Goal: Check status: Check status

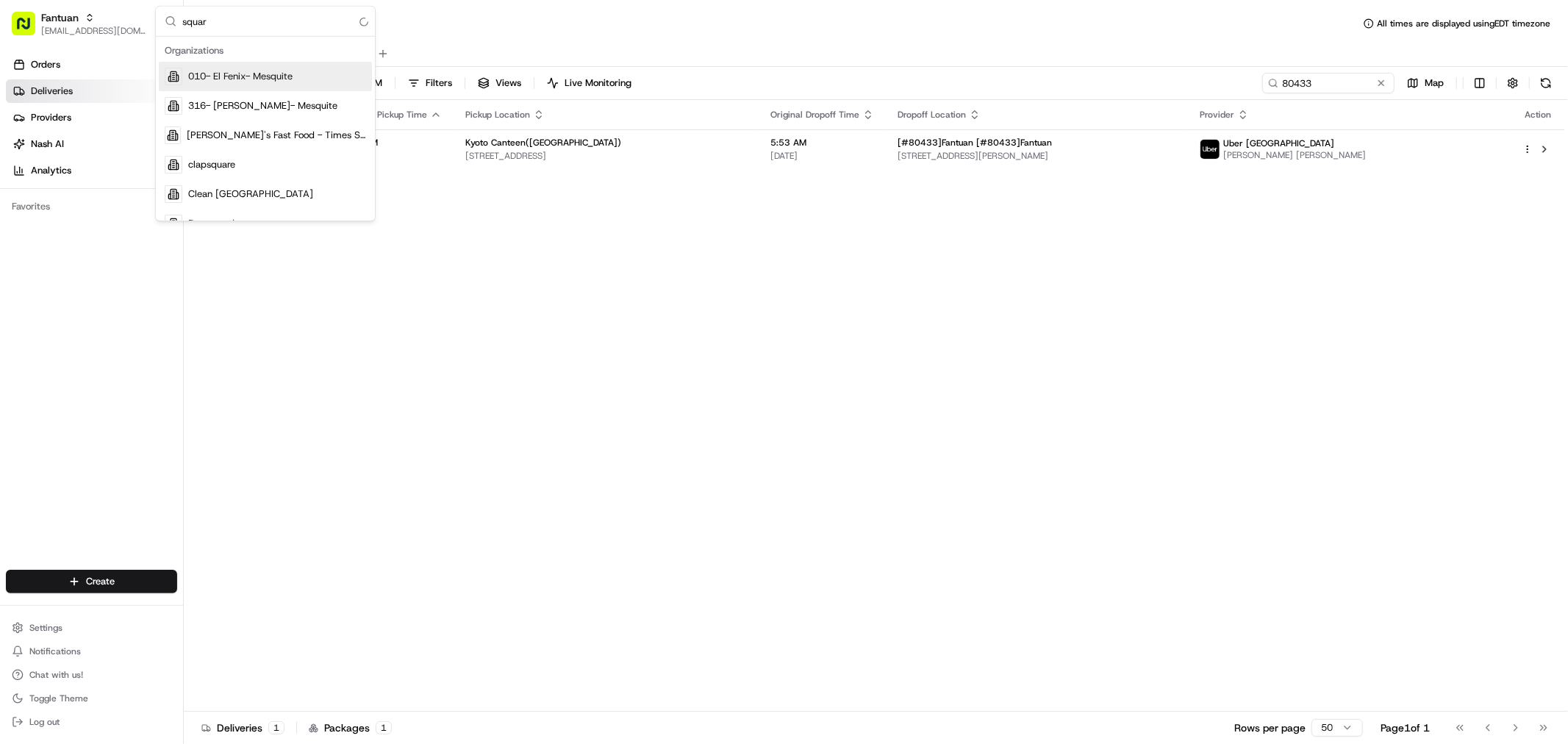
type input "square"
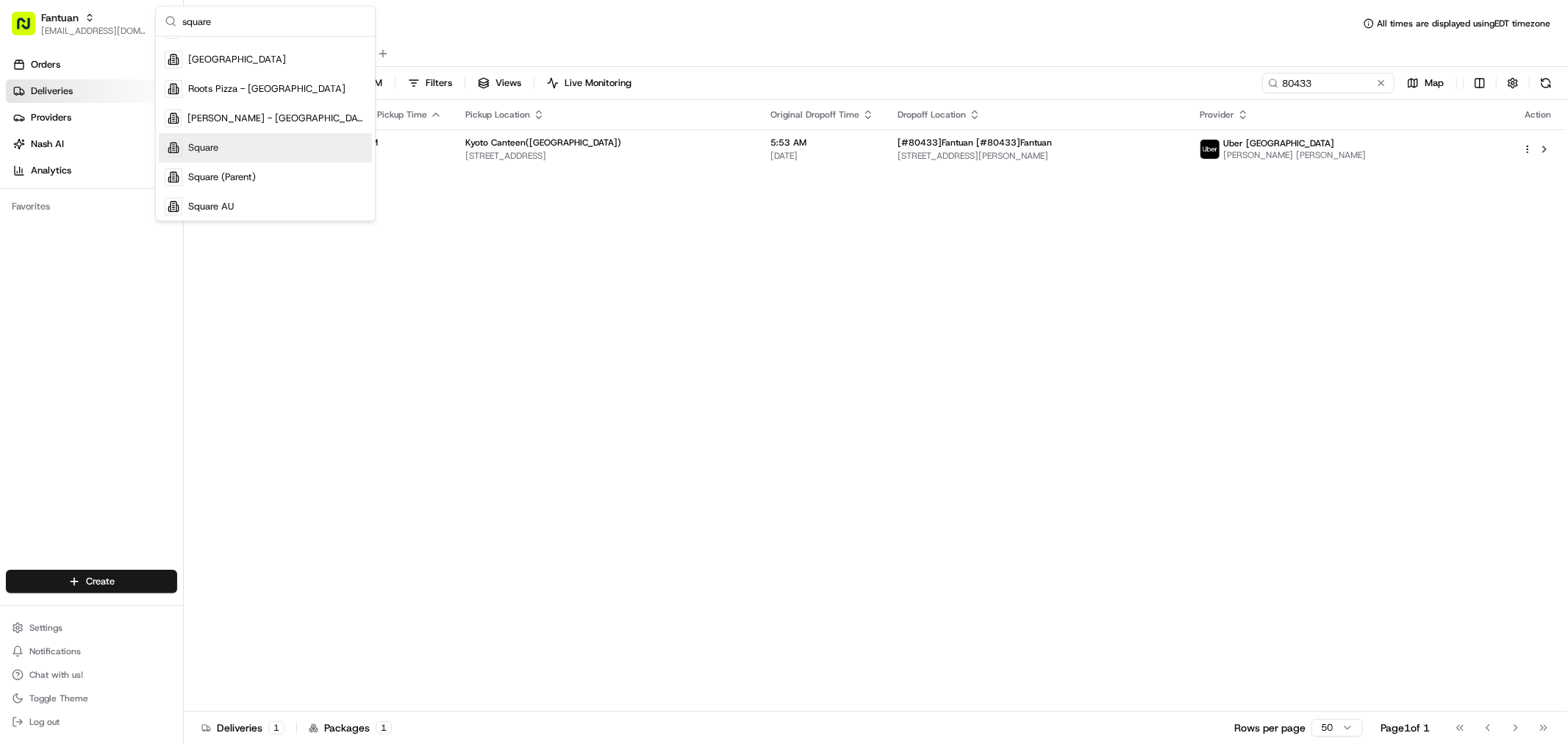
scroll to position [223, 0]
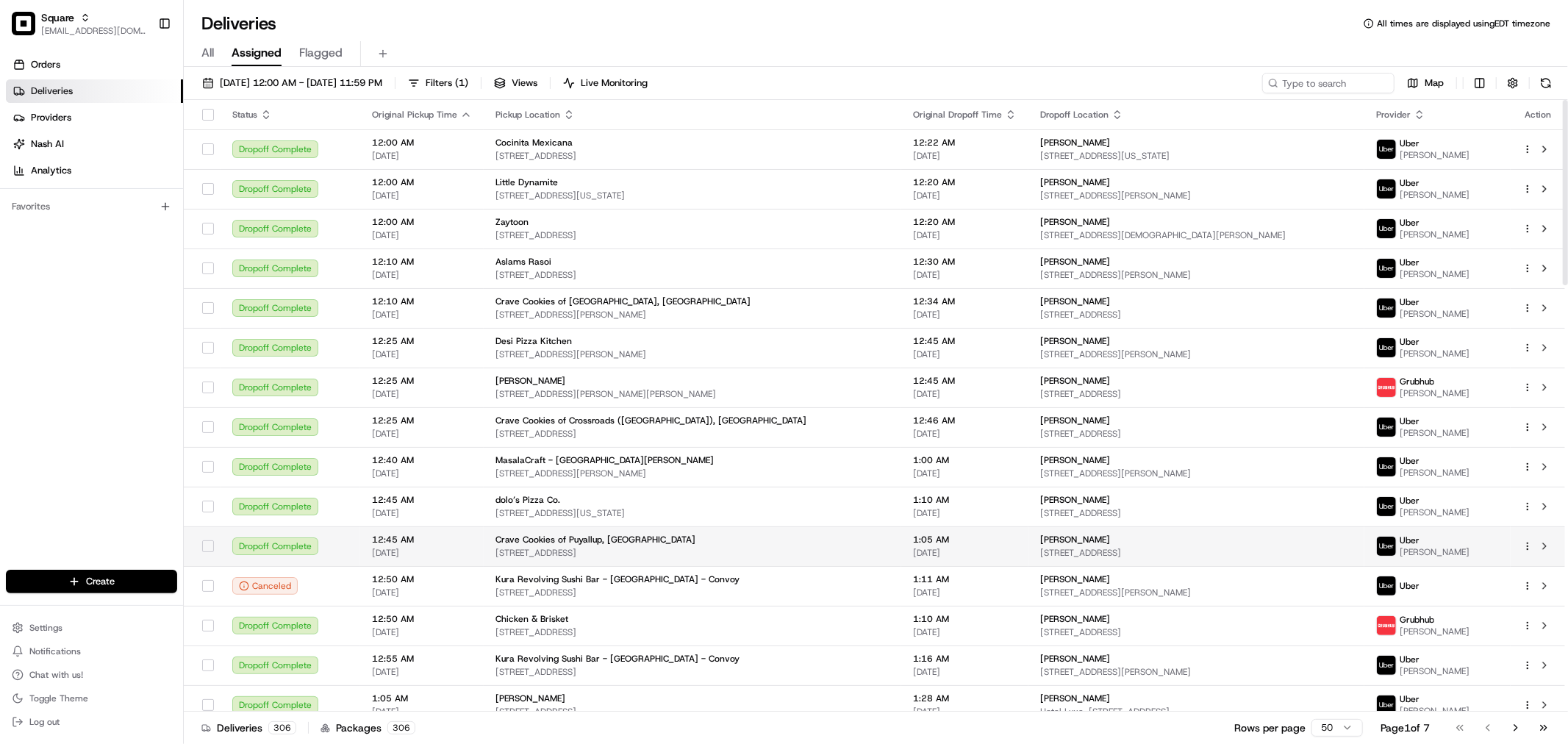
click at [567, 553] on span "[STREET_ADDRESS]" at bounding box center [692, 553] width 394 height 12
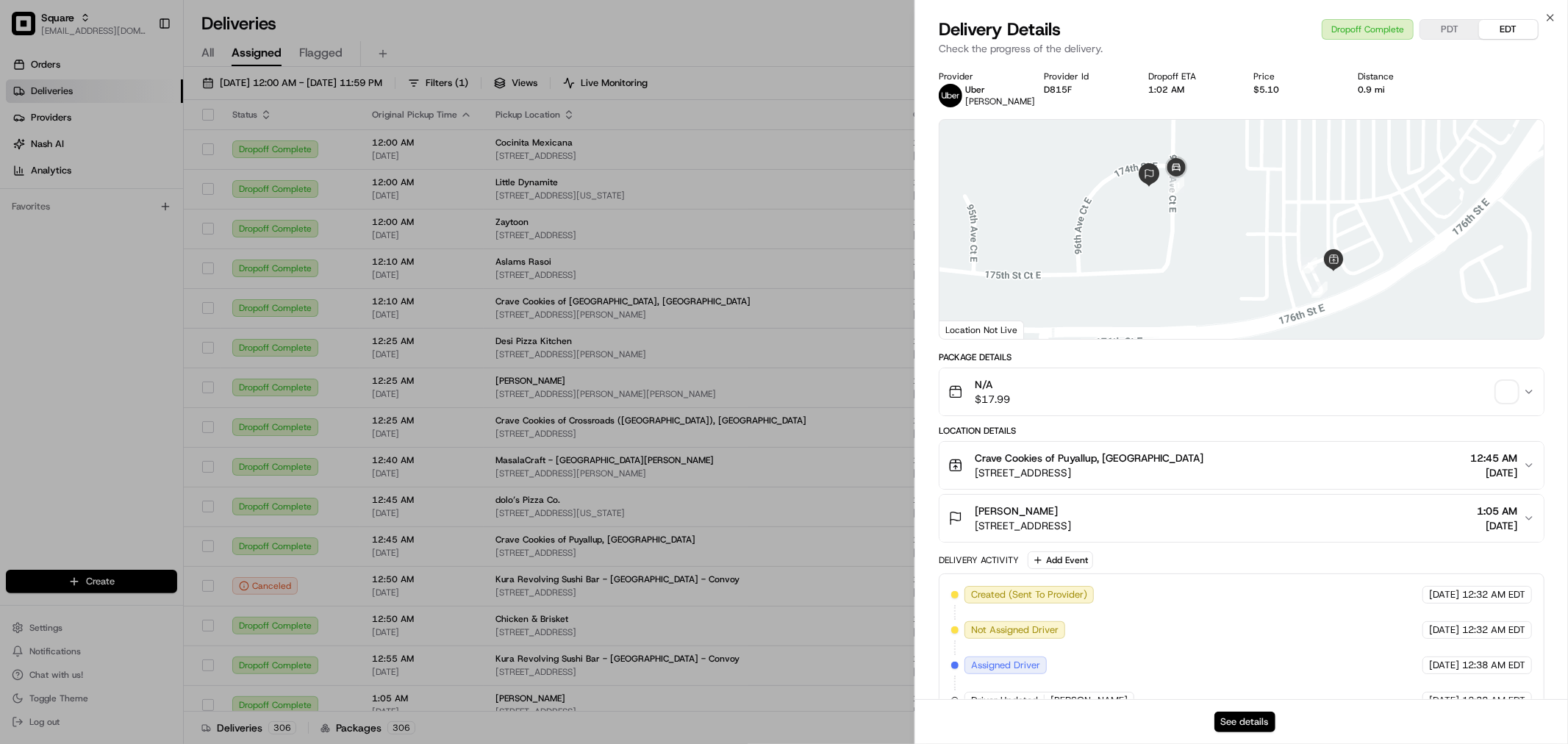
click at [1261, 719] on button "See details" at bounding box center [1245, 722] width 61 height 21
